Goal: Information Seeking & Learning: Learn about a topic

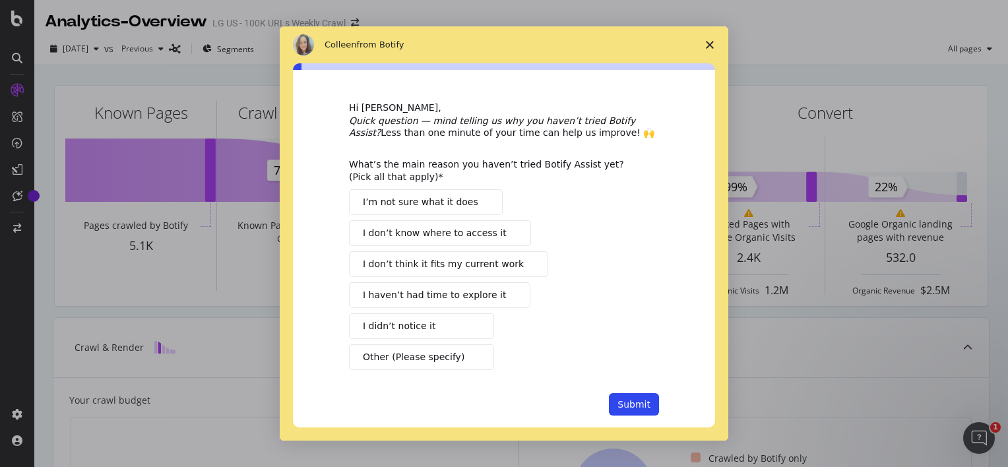
click at [471, 238] on span "I don’t know where to access it" at bounding box center [435, 233] width 144 height 14
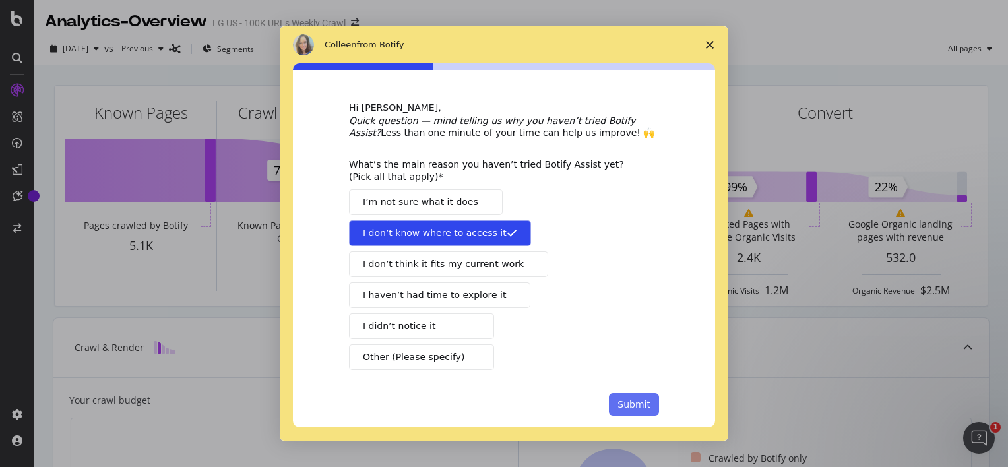
click at [620, 401] on button "Submit" at bounding box center [634, 404] width 50 height 22
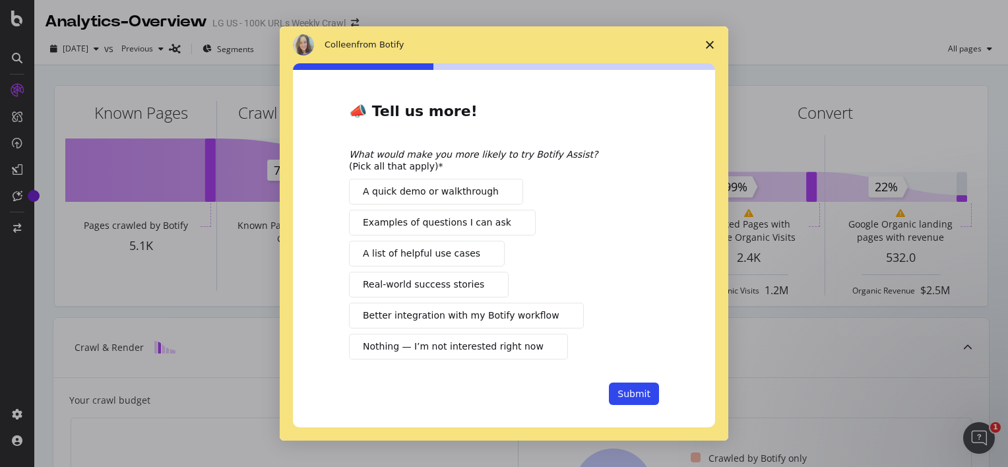
click at [472, 294] on button "Real-world success stories" at bounding box center [429, 285] width 160 height 26
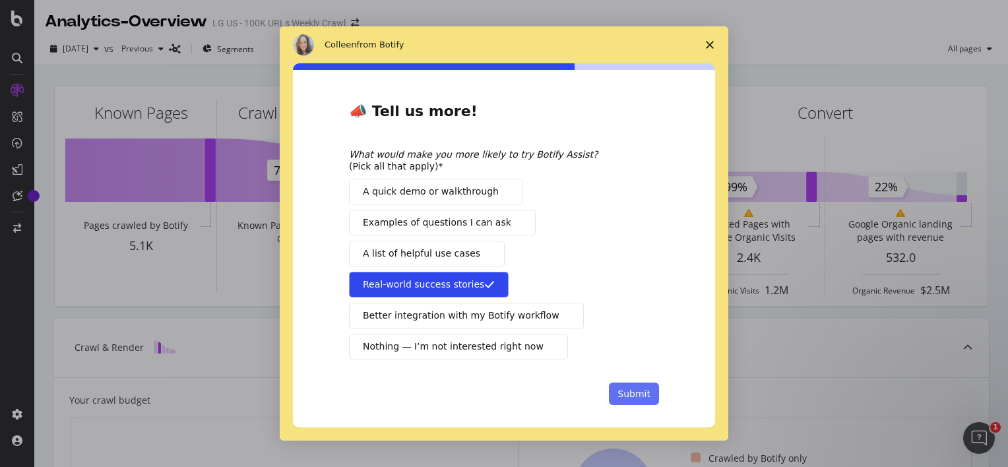
click at [629, 401] on button "Submit" at bounding box center [634, 394] width 50 height 22
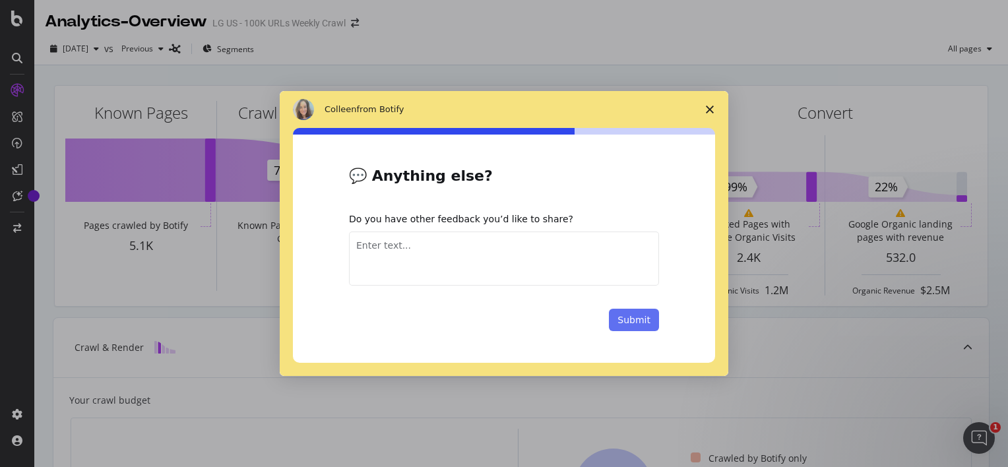
click at [634, 322] on button "Submit" at bounding box center [634, 320] width 50 height 22
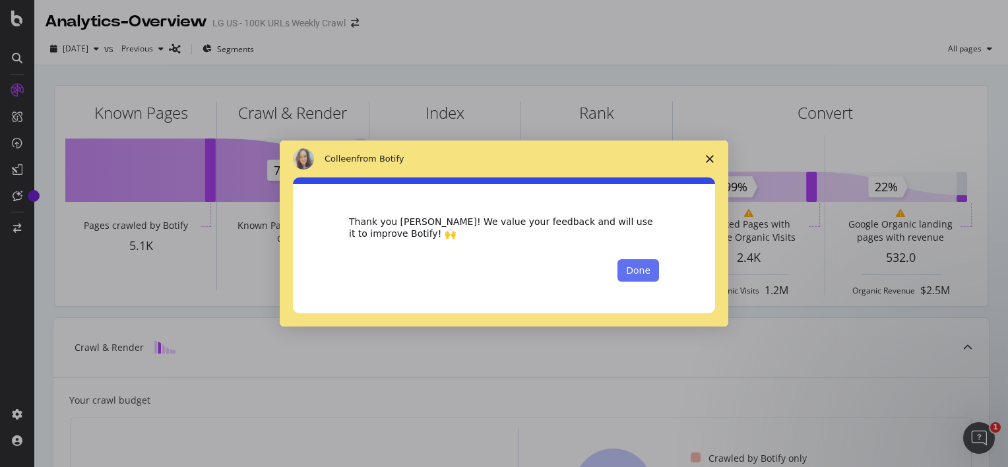
click at [643, 277] on button "Done" at bounding box center [639, 270] width 42 height 22
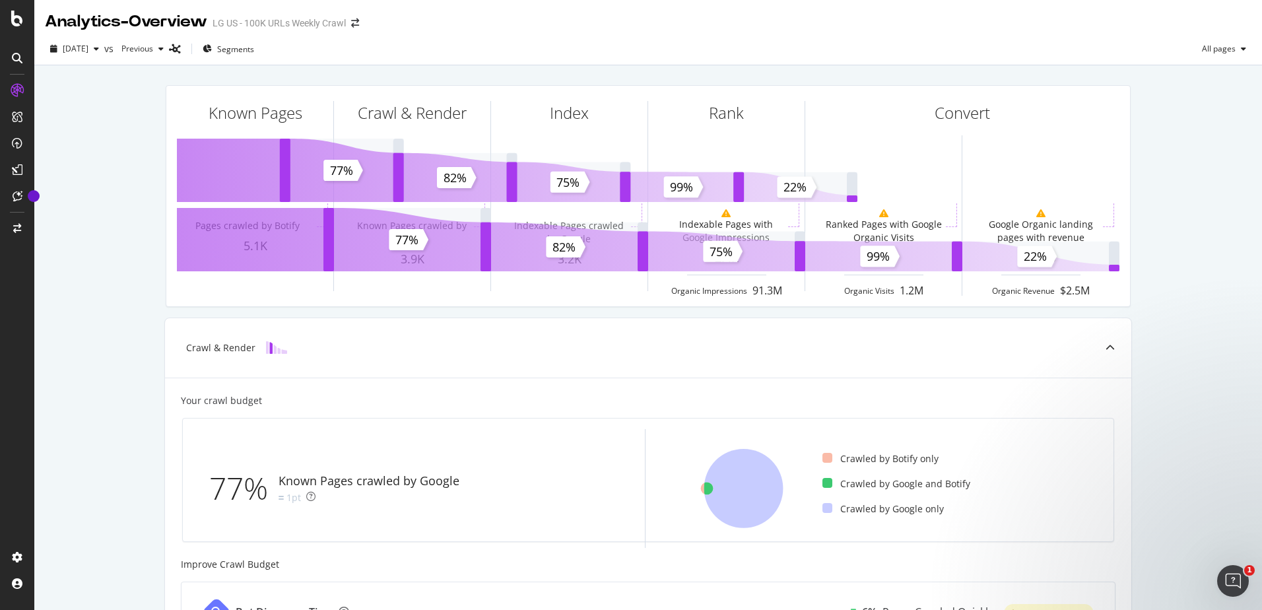
click at [158, 281] on div "Known Pages Pages crawled by Botify 5.1K Crawl & Render Known Pages crawled by …" at bounding box center [648, 196] width 981 height 243
click at [74, 155] on div "ActionBoard" at bounding box center [74, 151] width 51 height 13
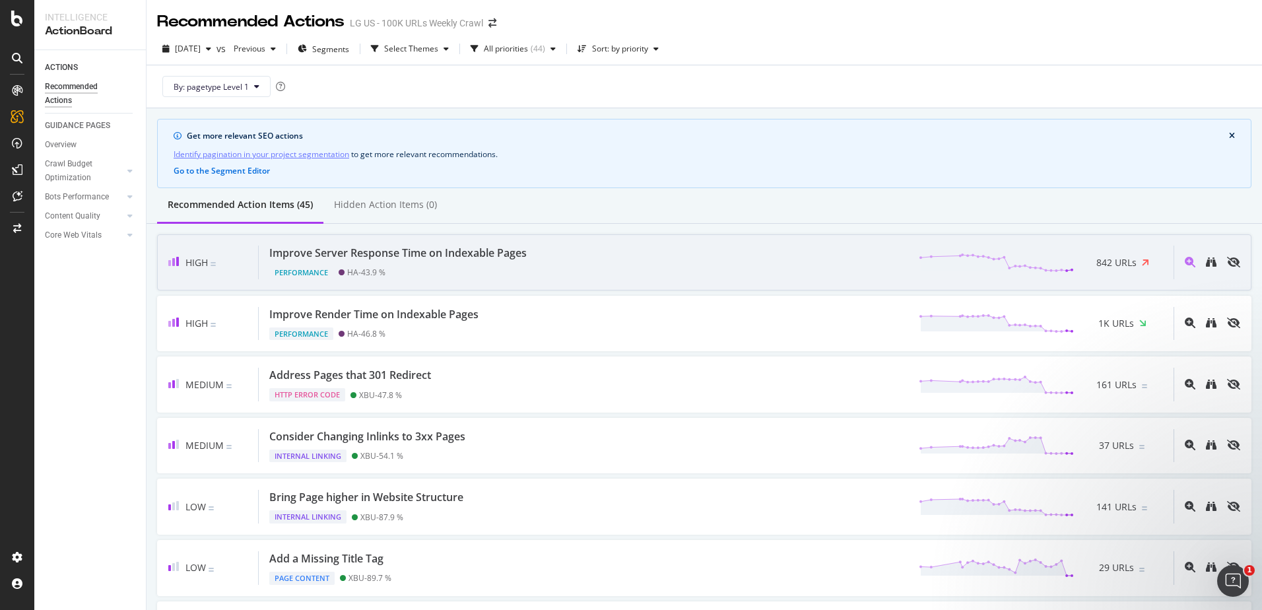
click at [445, 258] on div "Improve Server Response Time on Indexable Pages" at bounding box center [397, 252] width 257 height 15
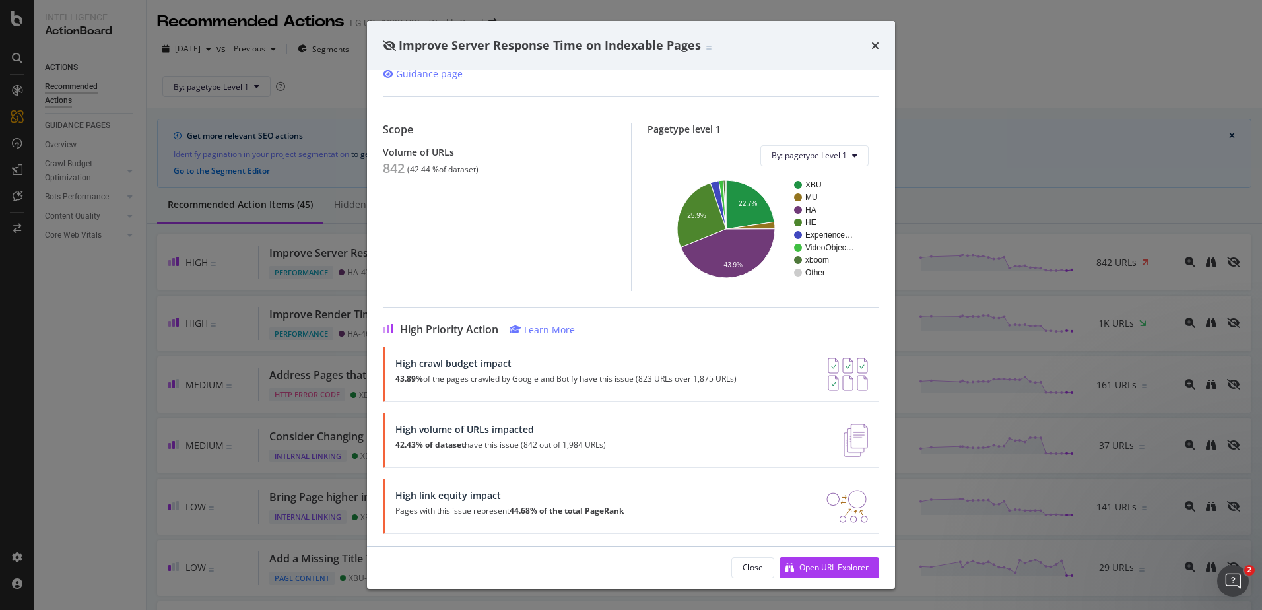
scroll to position [87, 0]
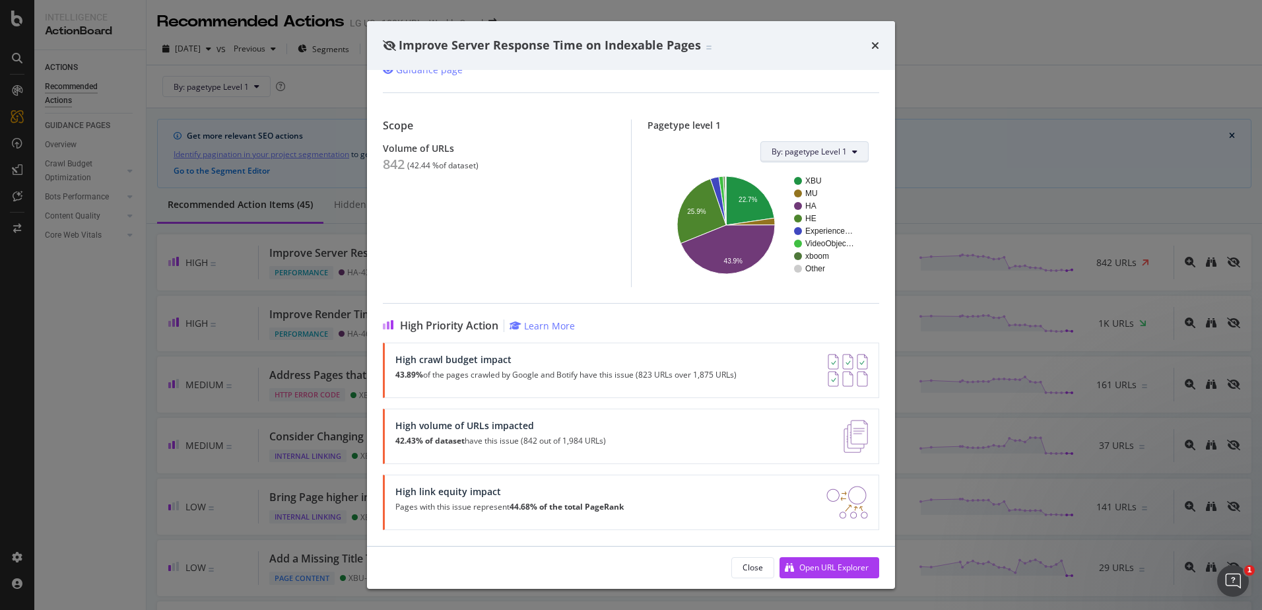
click at [831, 148] on span "By: pagetype Level 1" at bounding box center [808, 151] width 75 height 11
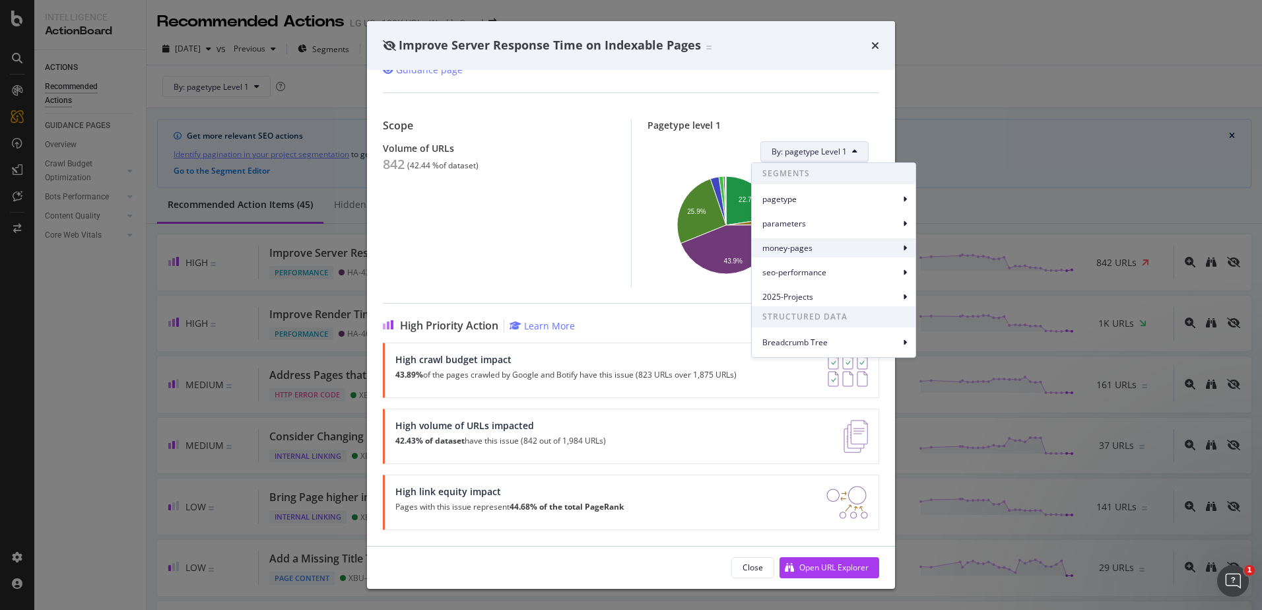
click at [818, 253] on span "money-pages" at bounding box center [830, 248] width 137 height 12
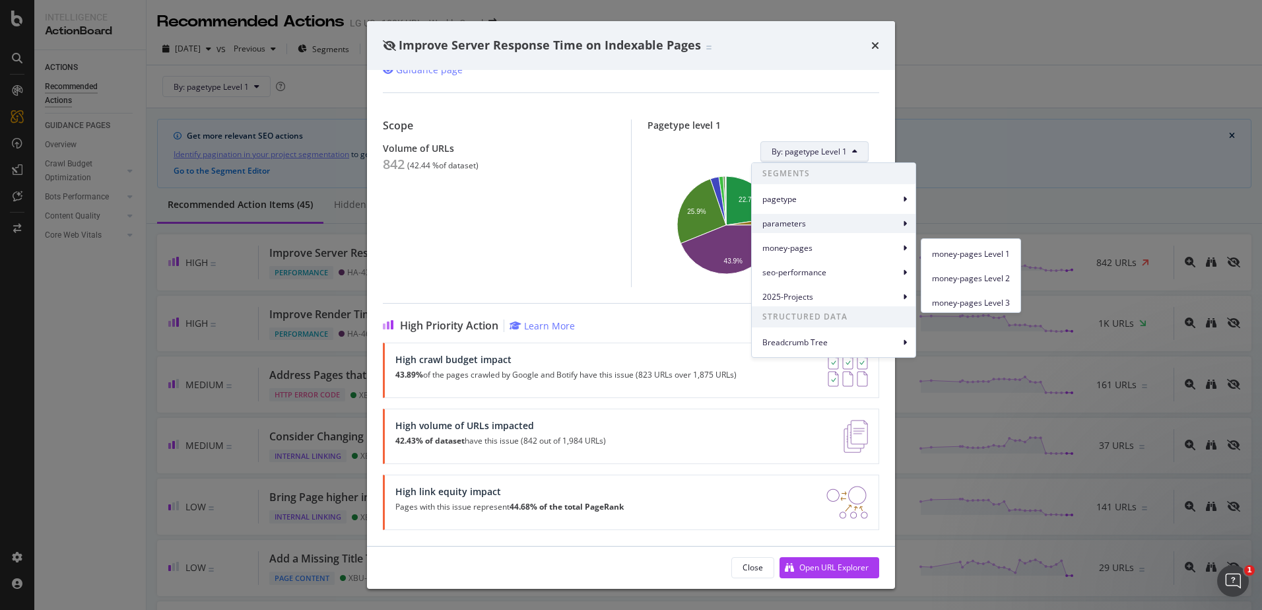
click at [816, 228] on span "parameters" at bounding box center [830, 224] width 137 height 12
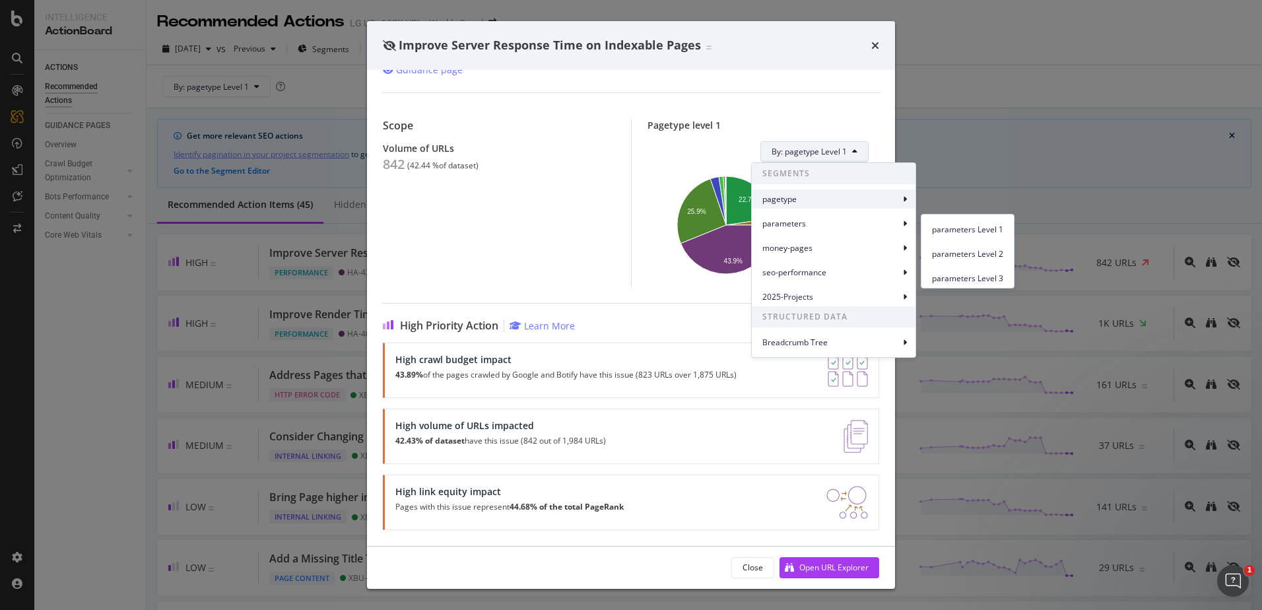
click at [818, 204] on span "pagetype" at bounding box center [830, 199] width 137 height 12
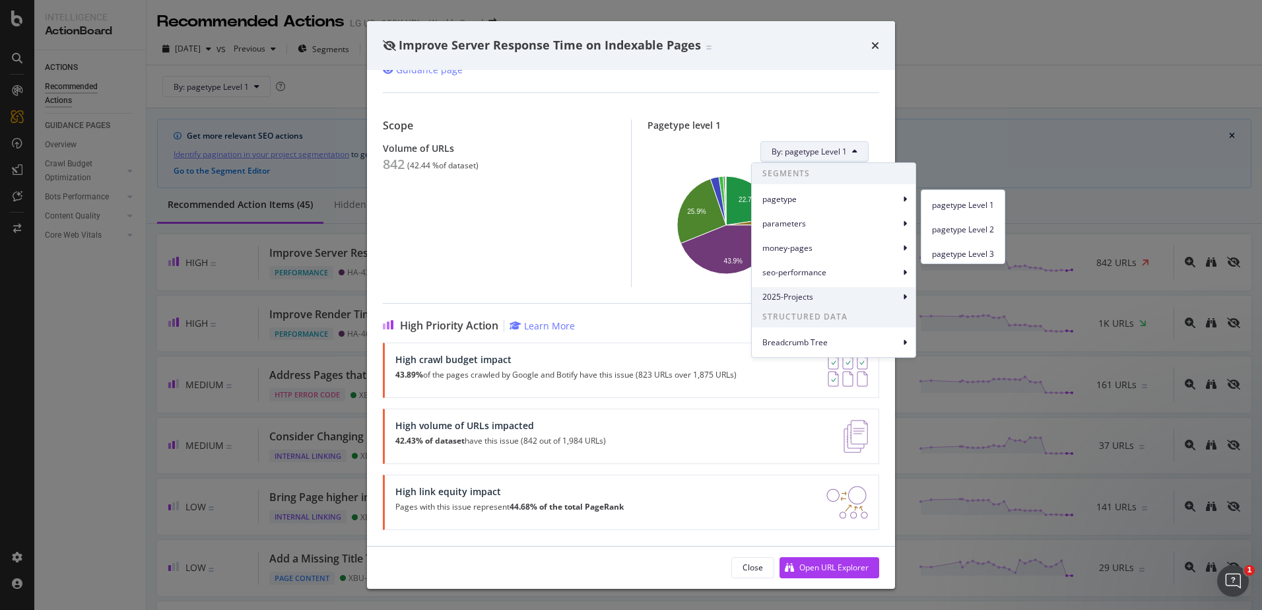
click at [808, 294] on span "2025-Projects" at bounding box center [830, 297] width 137 height 12
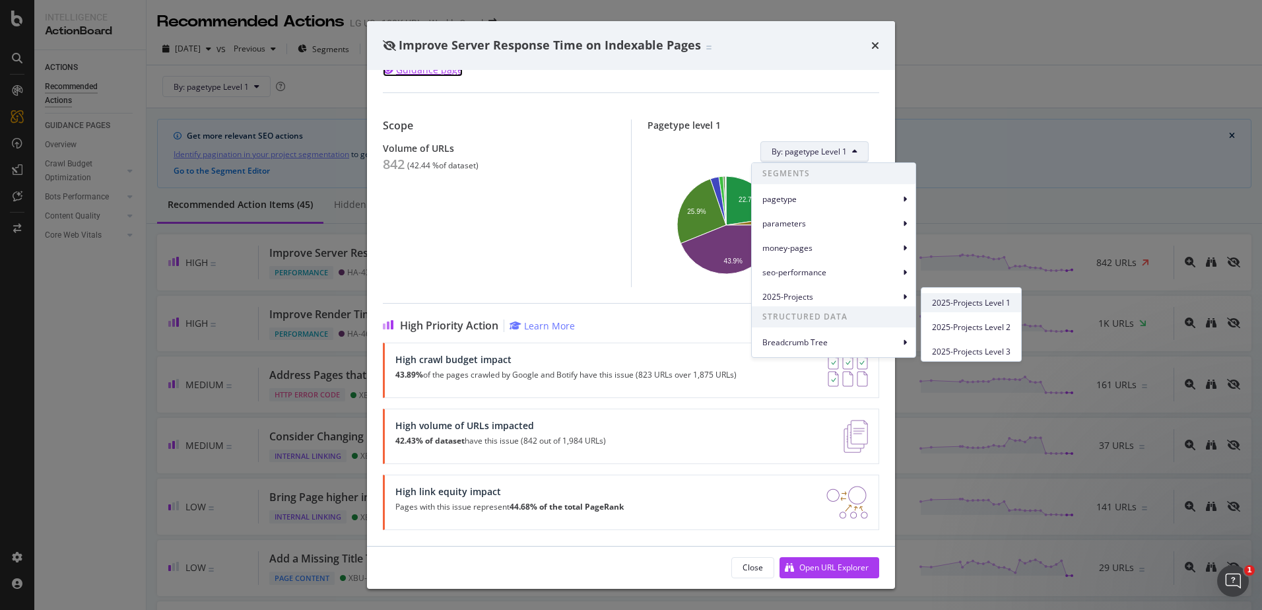
click at [956, 302] on div "2025-Projects Level 1" at bounding box center [971, 302] width 100 height 19
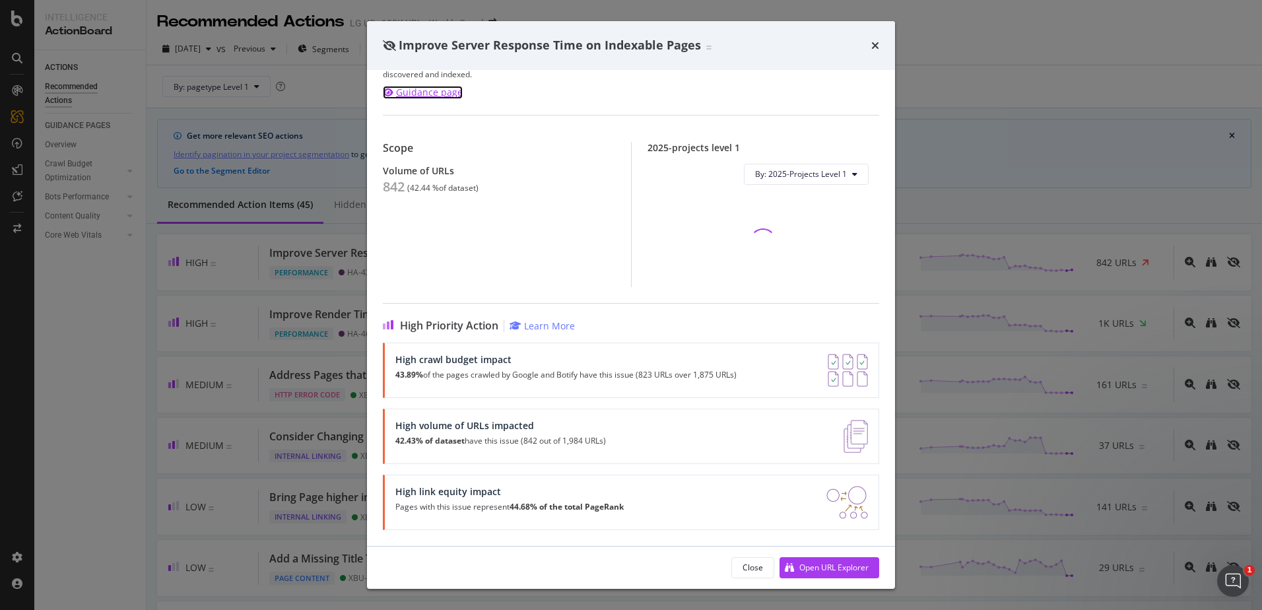
scroll to position [81, 0]
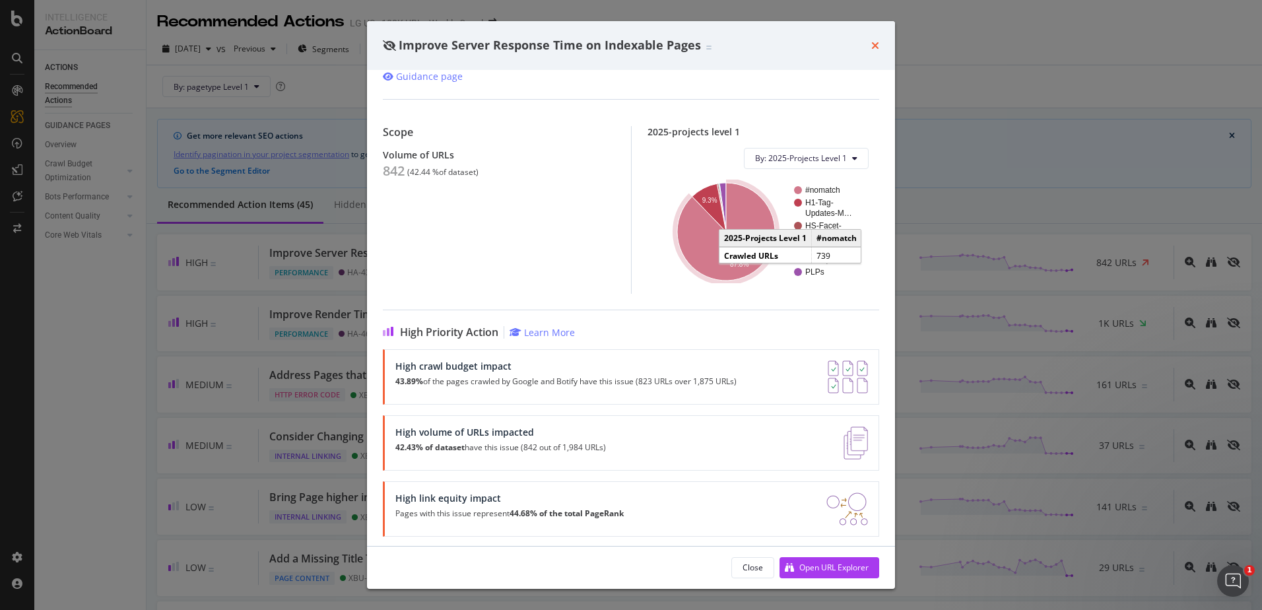
click at [873, 45] on icon "times" at bounding box center [875, 45] width 8 height 11
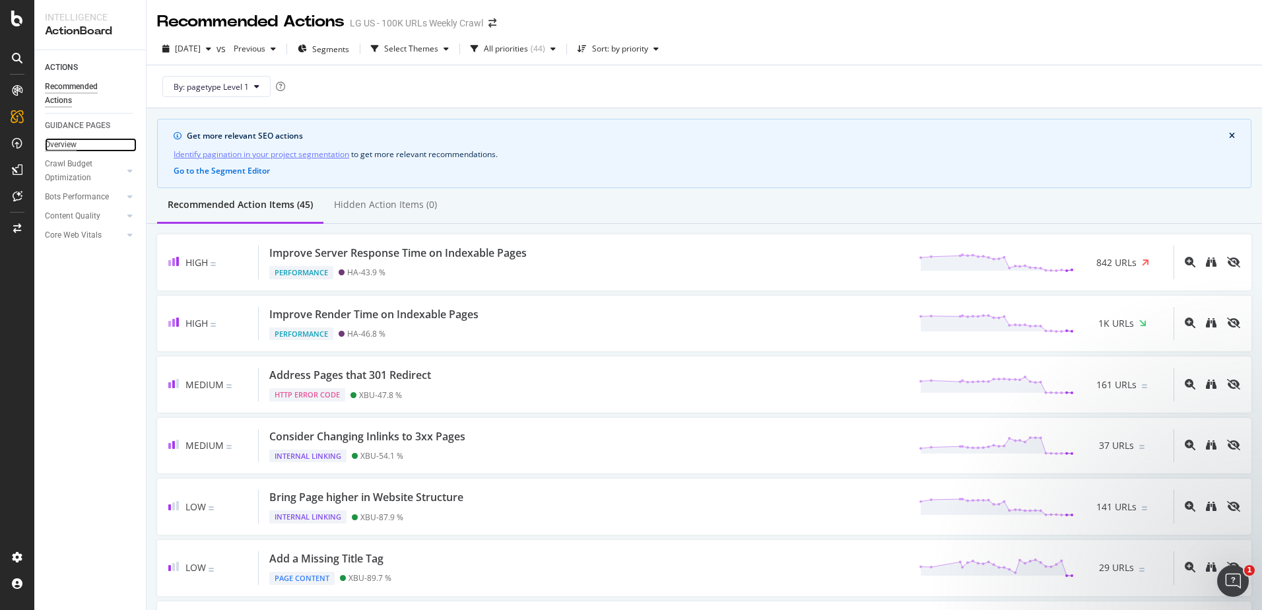
click at [76, 144] on div "Overview" at bounding box center [61, 145] width 32 height 14
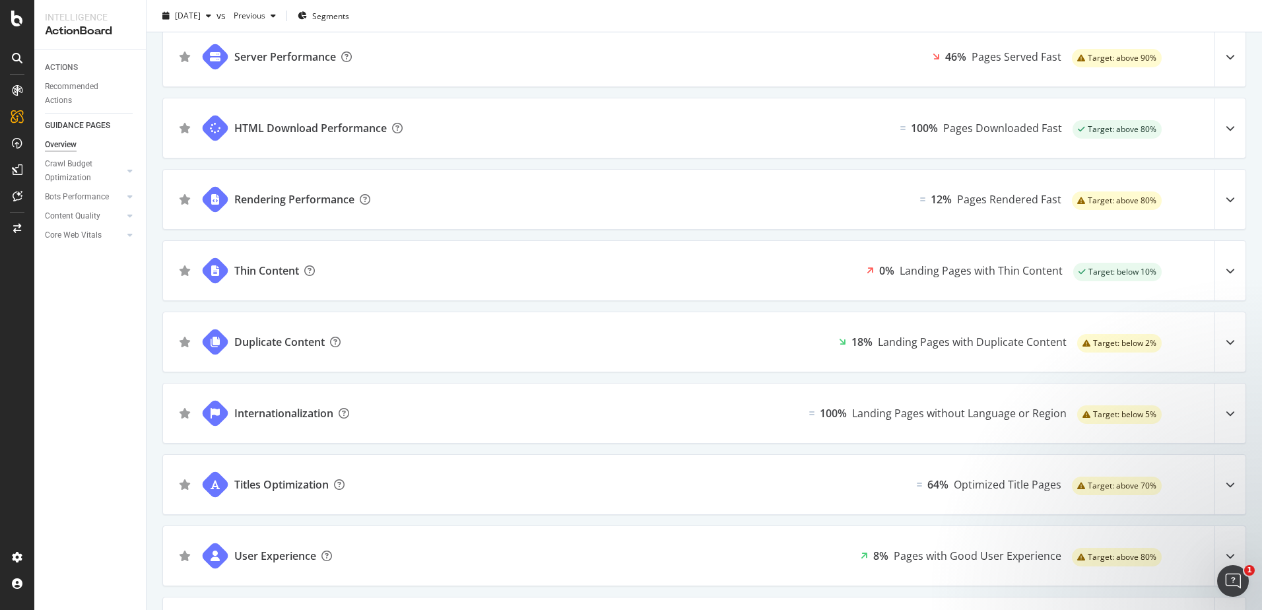
scroll to position [594, 0]
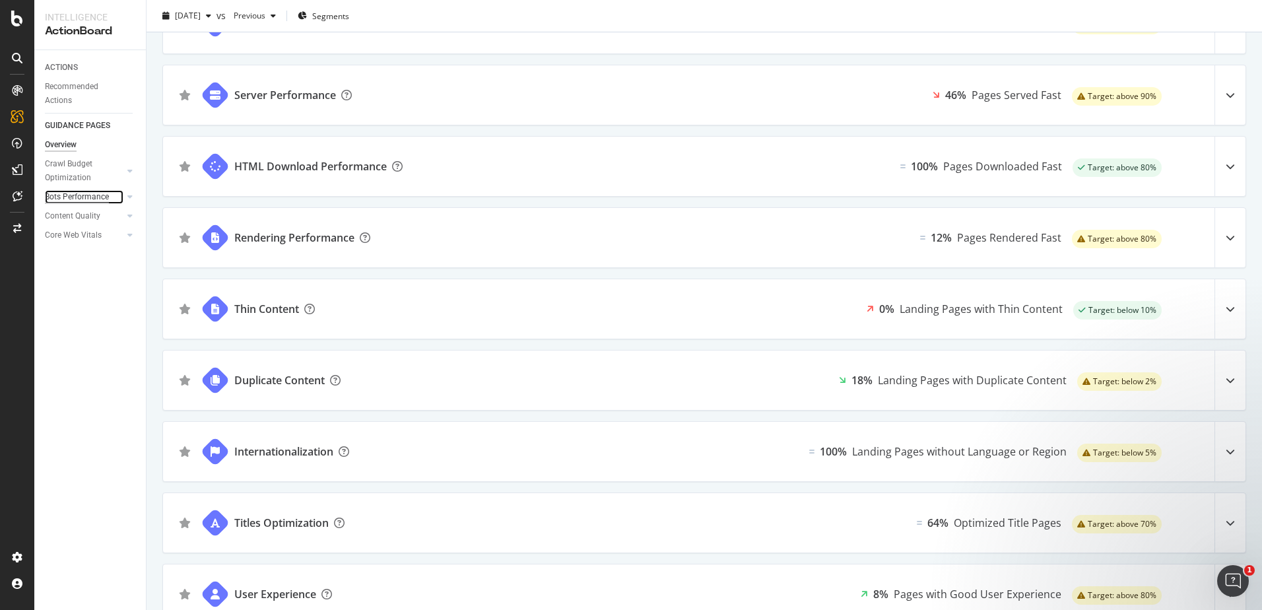
click at [77, 193] on div "Bots Performance" at bounding box center [77, 197] width 64 height 14
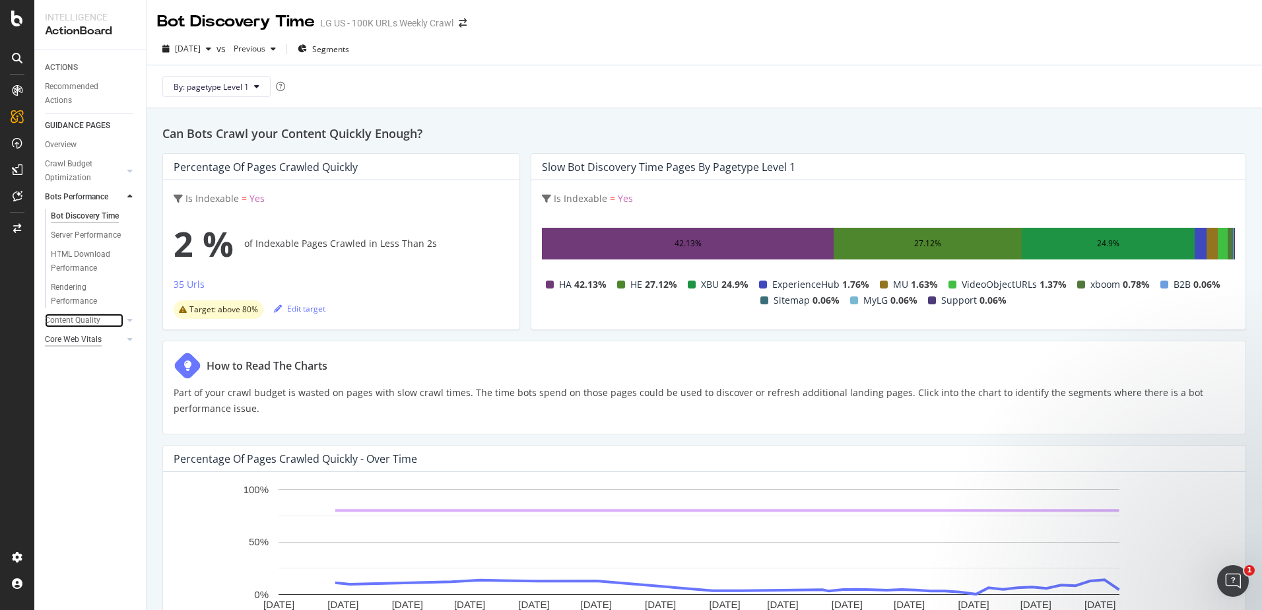
click at [81, 318] on div "Content Quality" at bounding box center [72, 320] width 55 height 14
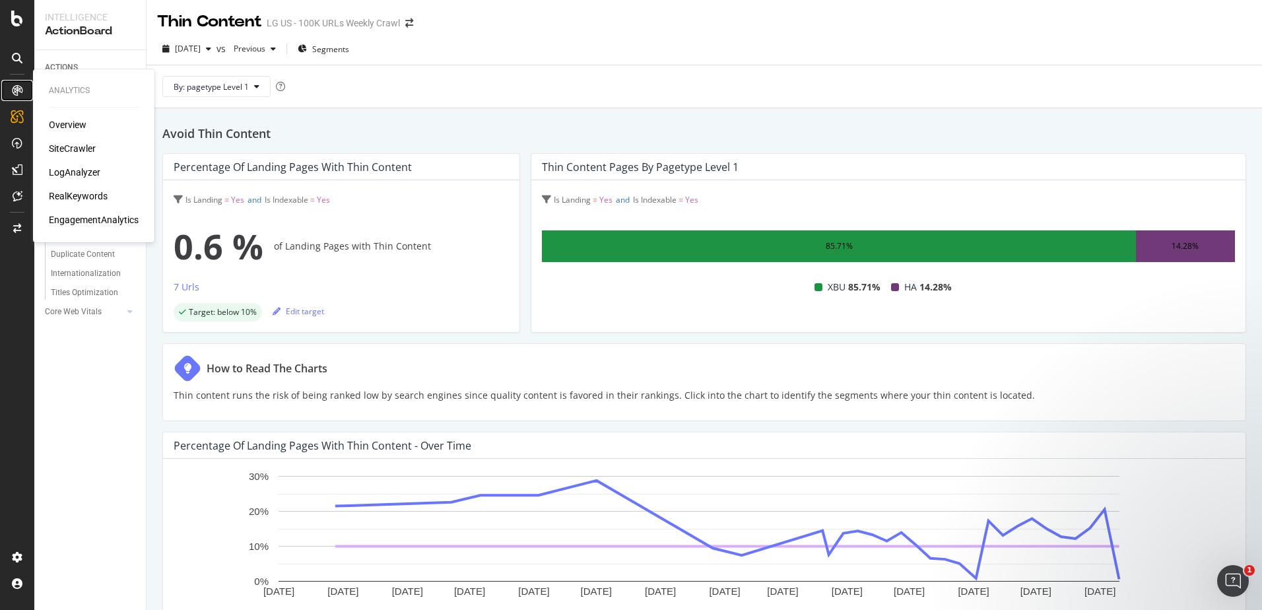
click at [20, 92] on icon at bounding box center [17, 90] width 11 height 11
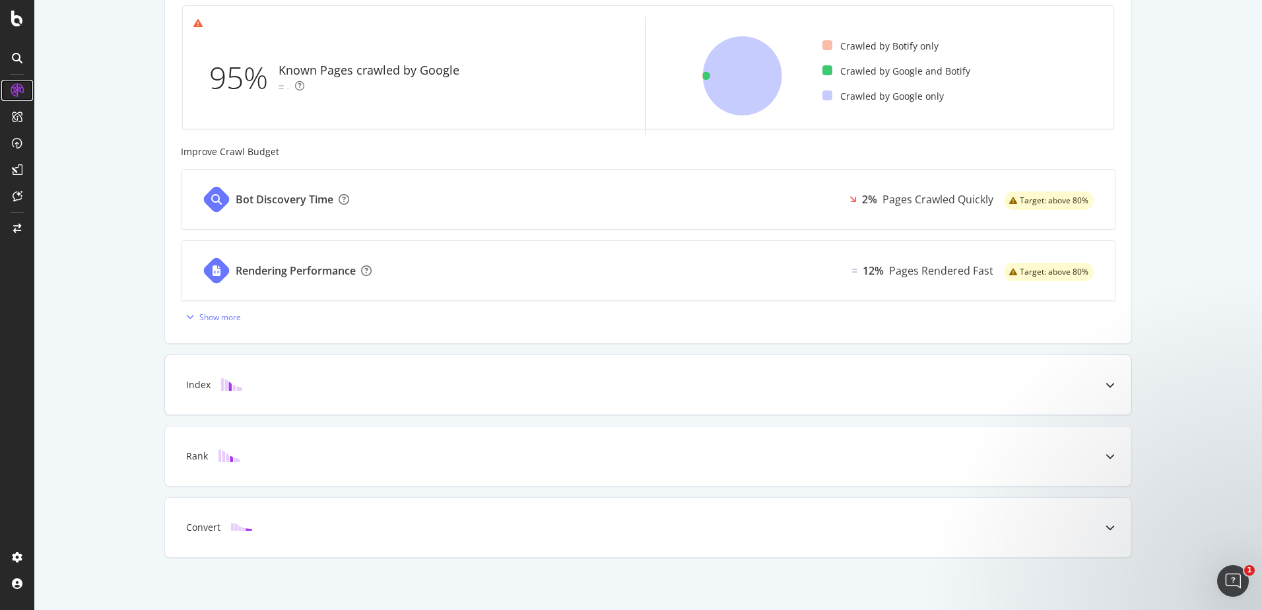
scroll to position [417, 0]
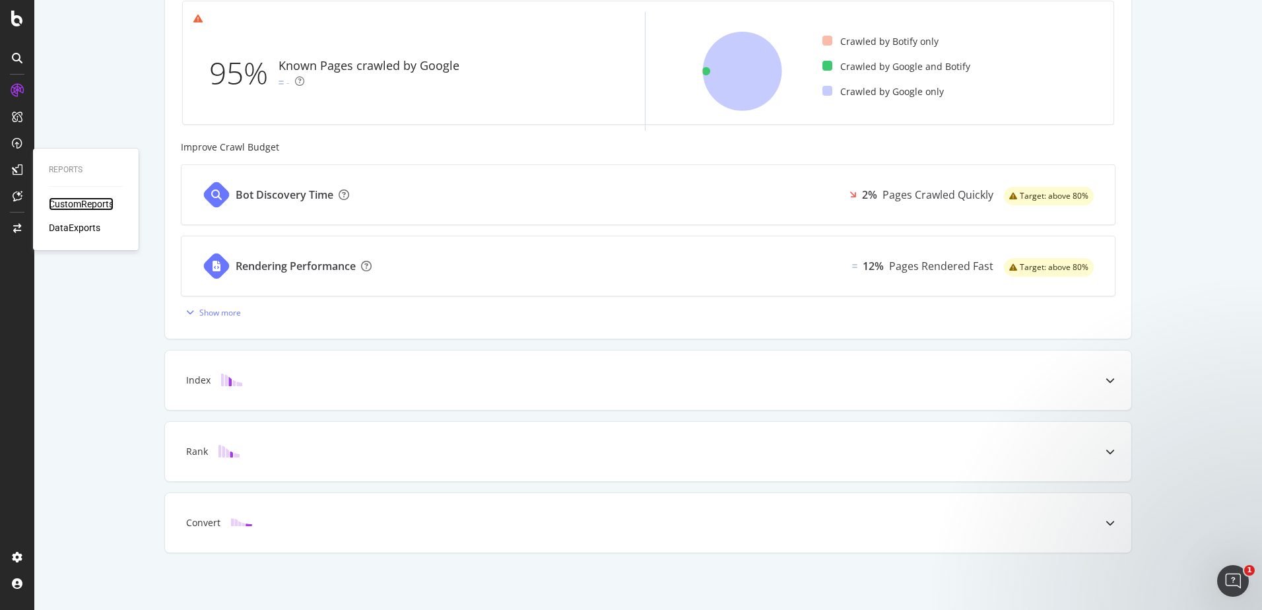
click at [77, 203] on div "CustomReports" at bounding box center [81, 203] width 65 height 13
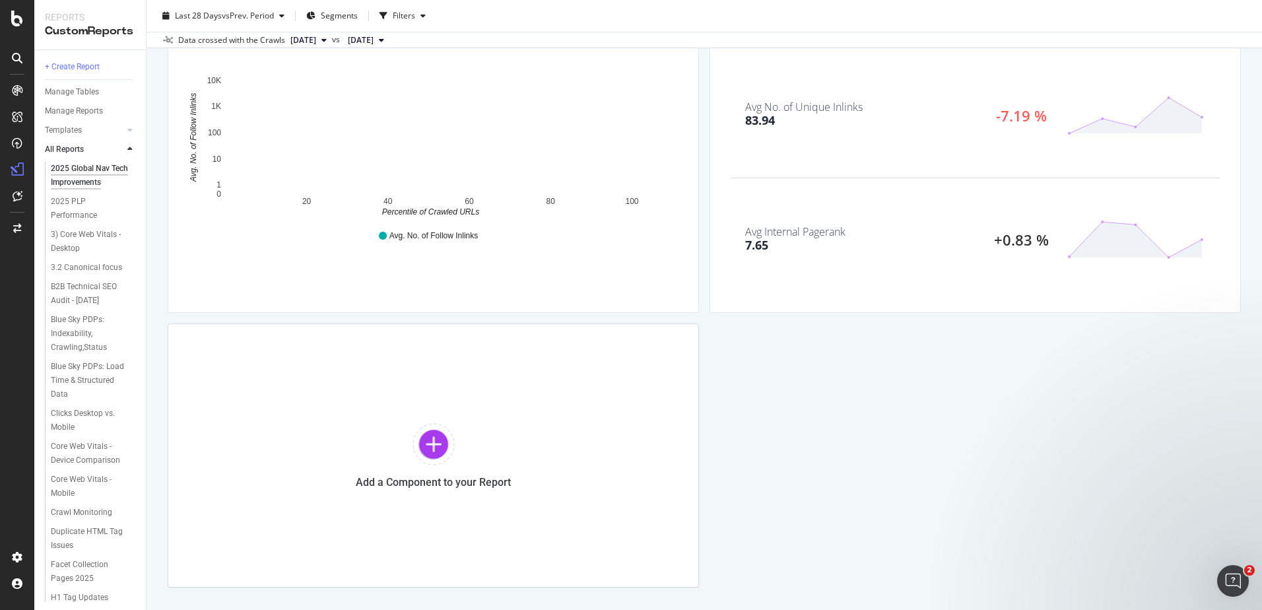
scroll to position [1147, 0]
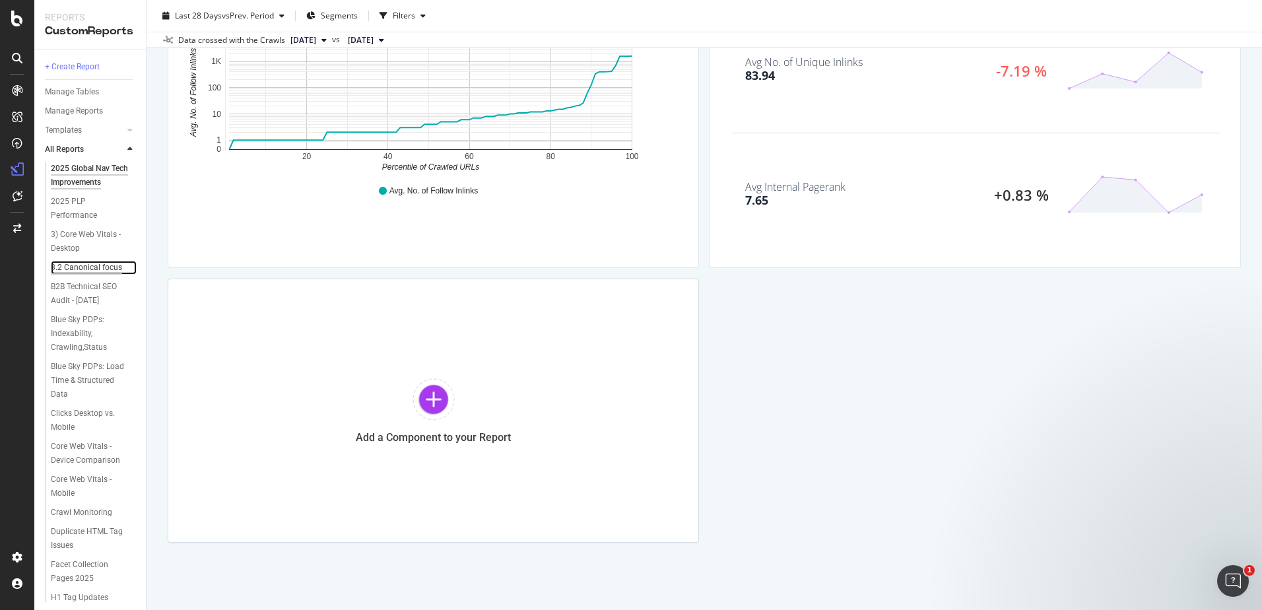
click at [90, 275] on div "3.2 Canonical focus" at bounding box center [86, 268] width 71 height 14
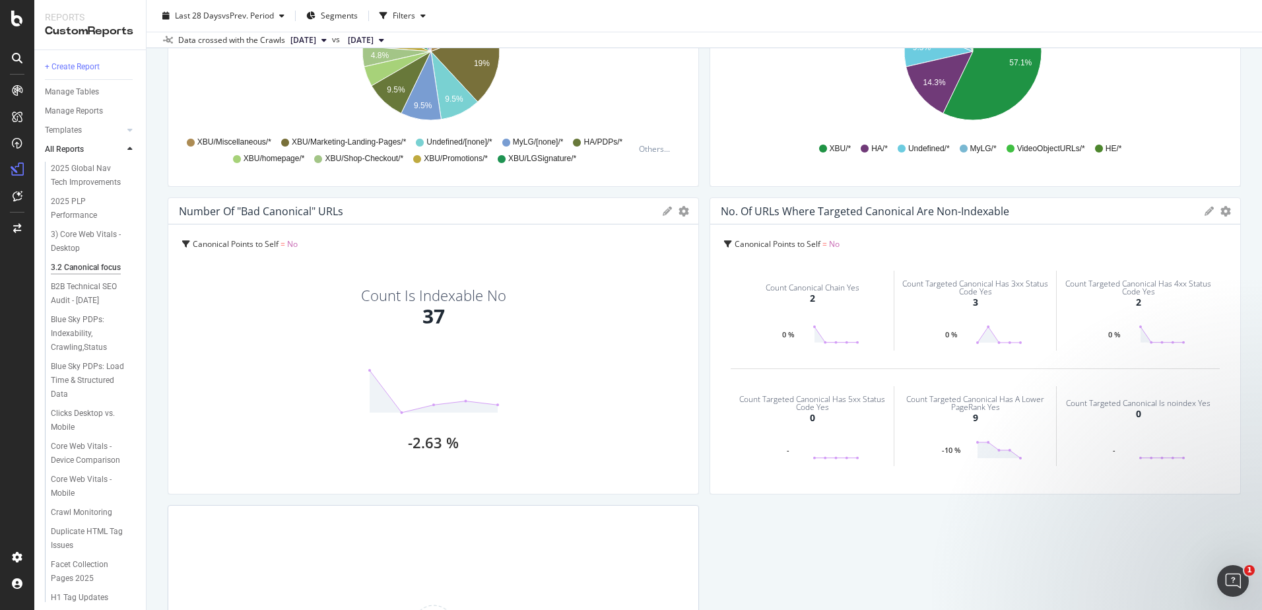
scroll to position [858, 0]
click at [96, 168] on div "2025 Global Nav Tech Improvements" at bounding box center [90, 176] width 78 height 28
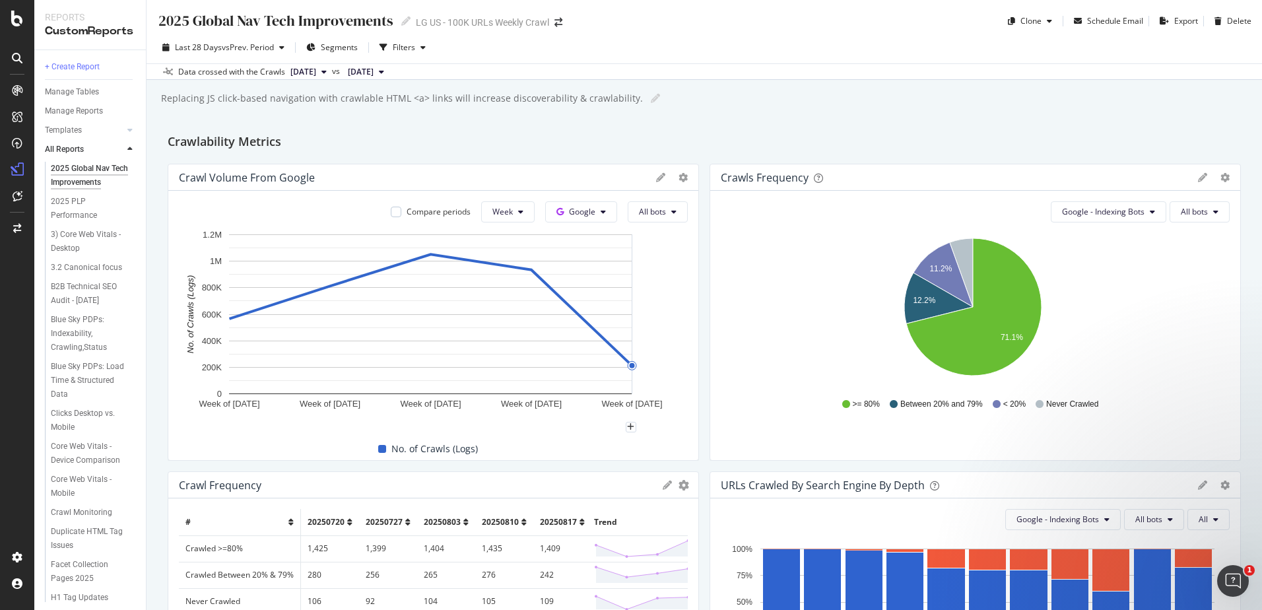
click at [571, 211] on span "Google" at bounding box center [582, 211] width 26 height 11
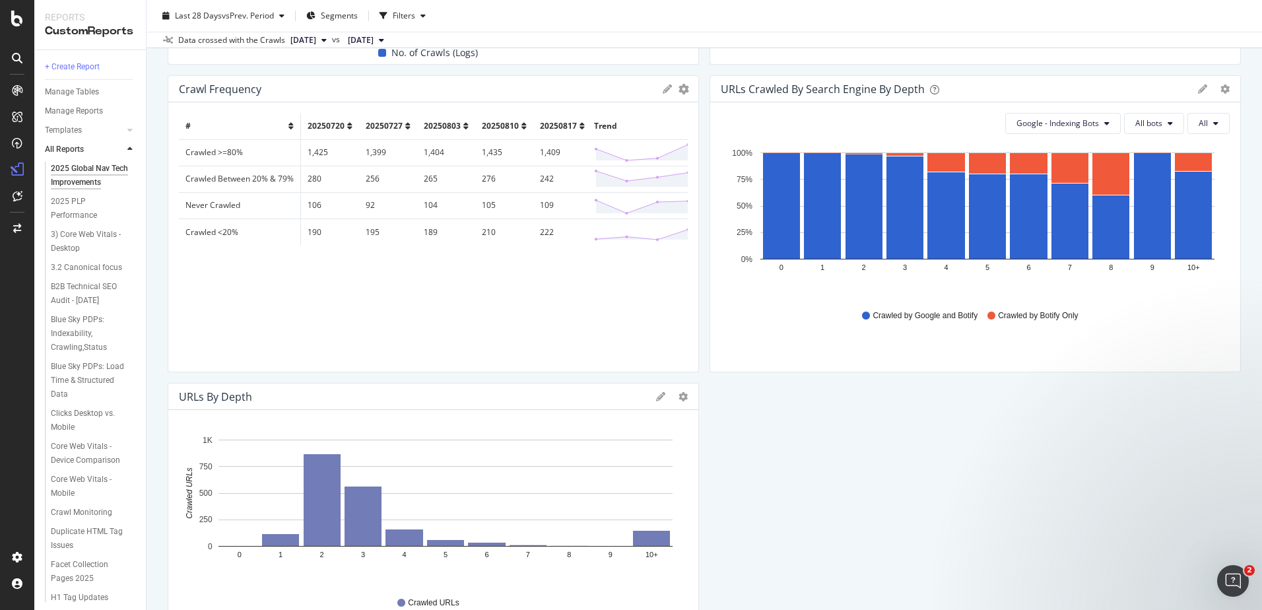
scroll to position [462, 0]
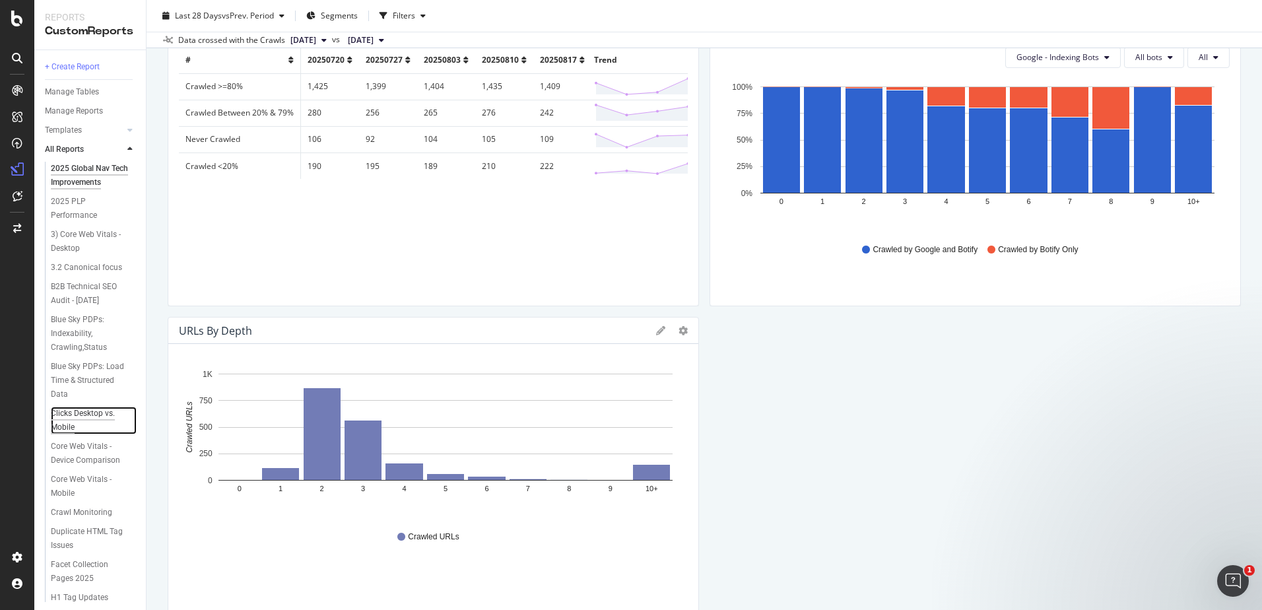
click at [84, 434] on div "Clicks Desktop vs. Mobile" at bounding box center [88, 421] width 75 height 28
